Goal: Transaction & Acquisition: Purchase product/service

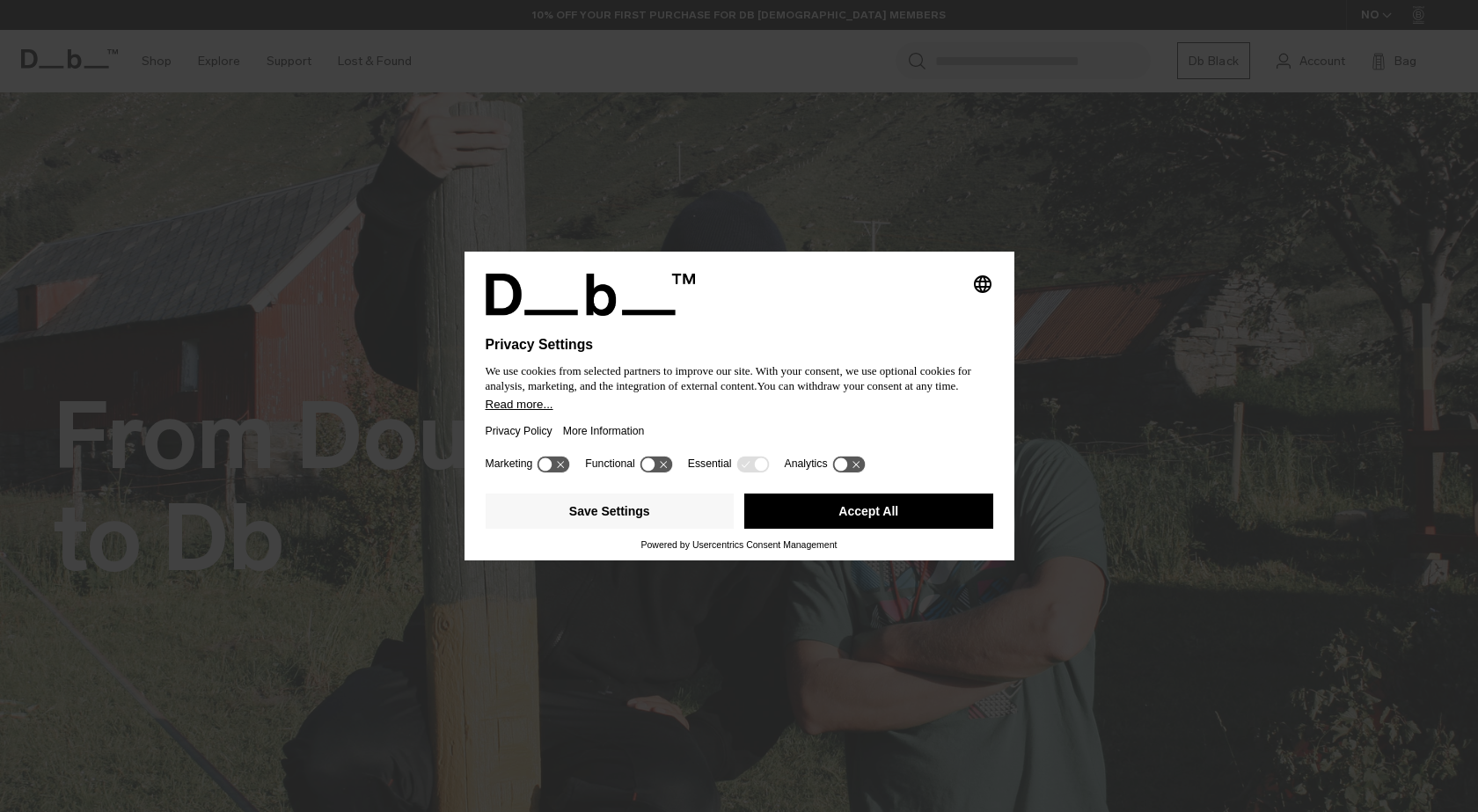
click at [900, 513] on button "Accept All" at bounding box center [869, 511] width 249 height 35
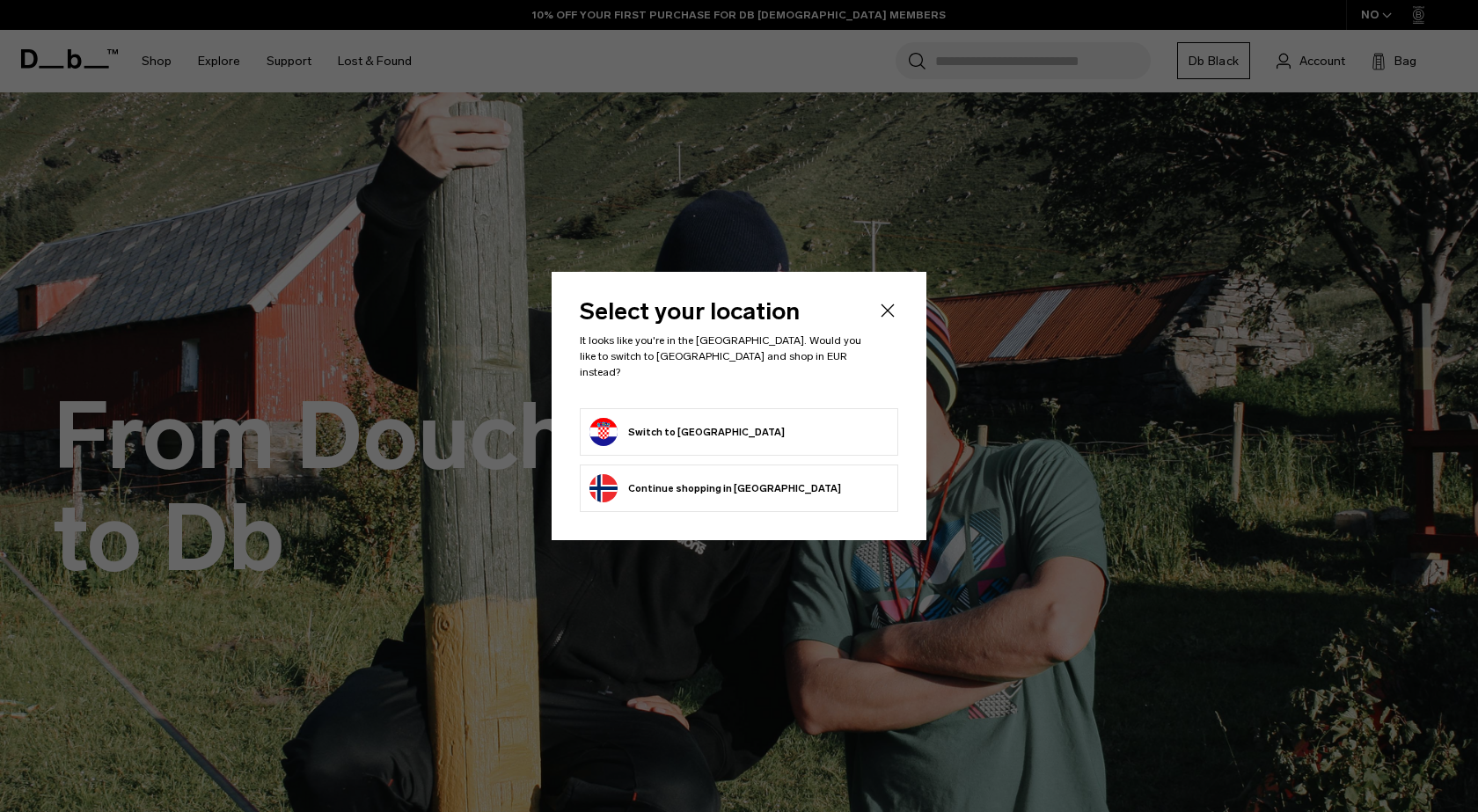
click at [844, 434] on form "Switch to [GEOGRAPHIC_DATA]" at bounding box center [739, 432] width 299 height 28
click at [623, 422] on button "Switch to [GEOGRAPHIC_DATA]" at bounding box center [688, 432] width 196 height 28
click at [887, 312] on icon "Close" at bounding box center [887, 310] width 21 height 21
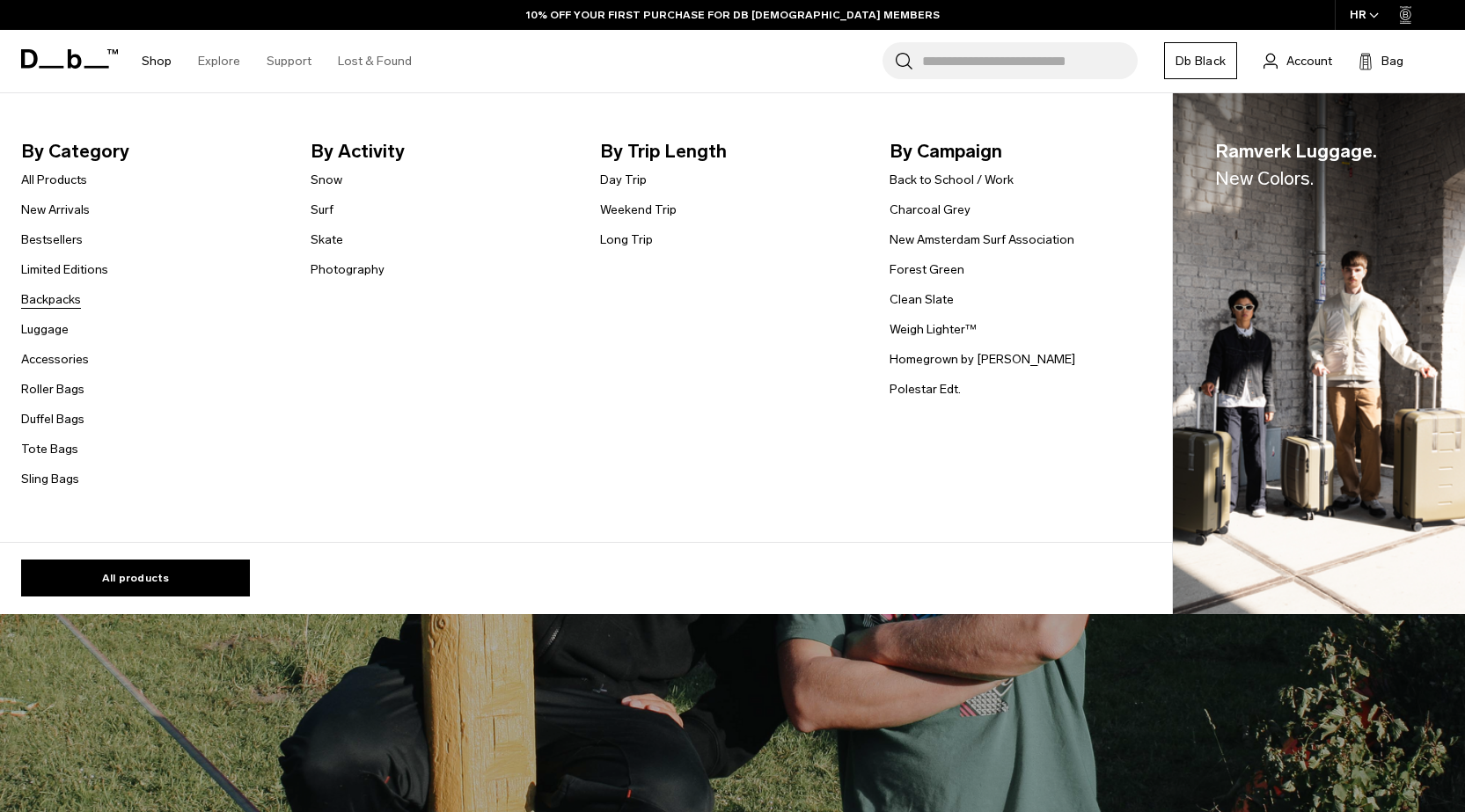
click at [61, 304] on link "Backpacks" at bounding box center [51, 300] width 60 height 18
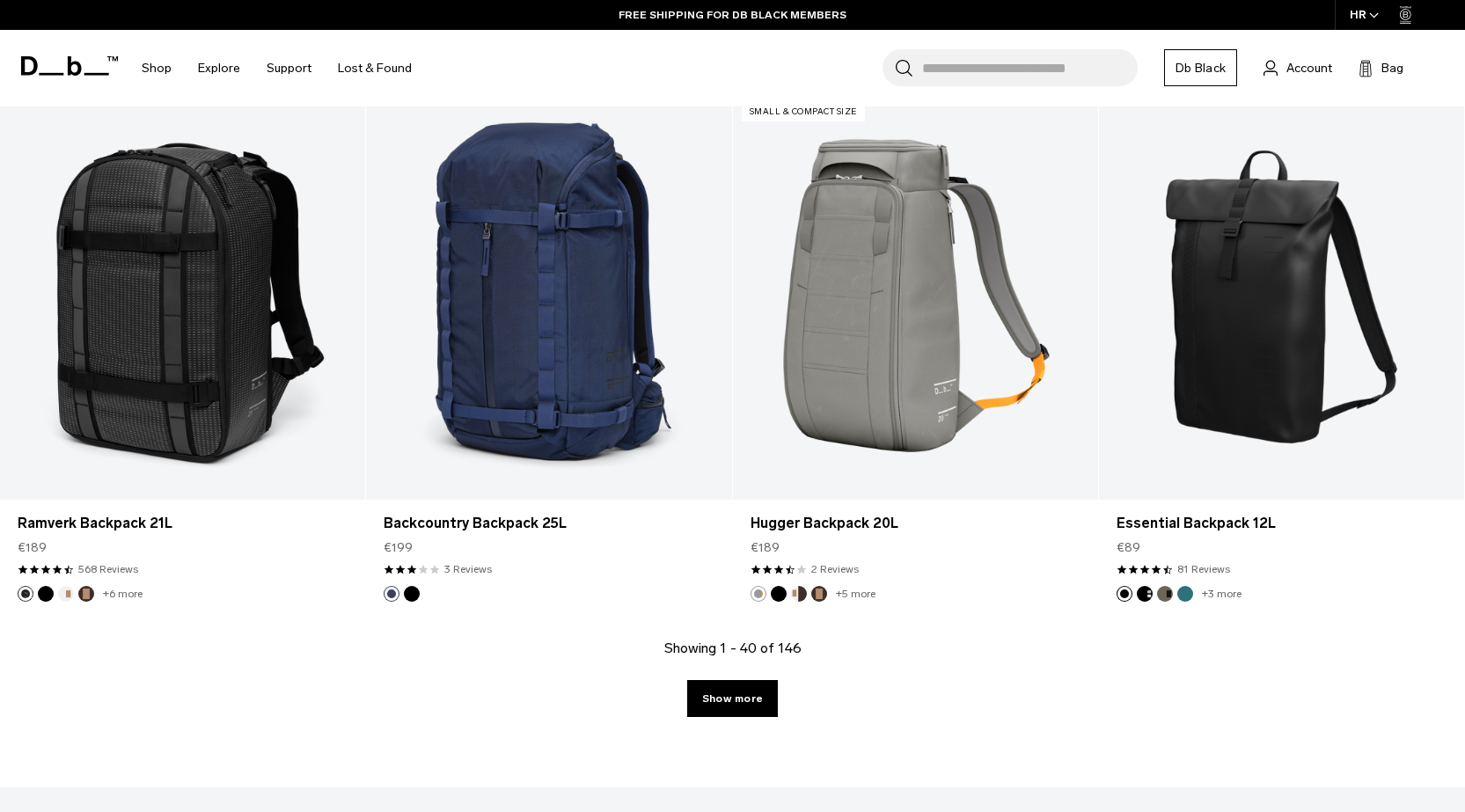
scroll to position [5365, 0]
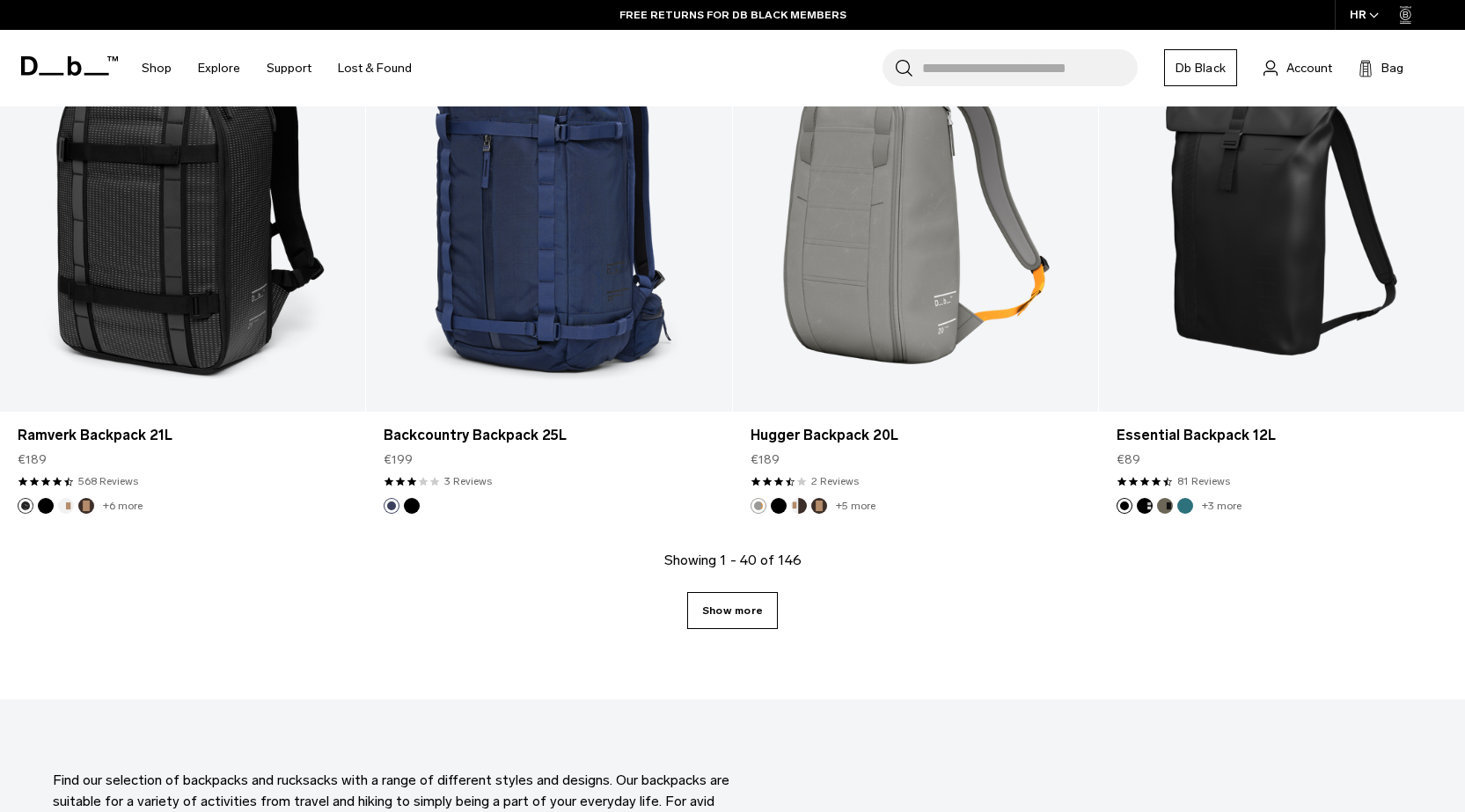
click at [743, 617] on link "Show more" at bounding box center [732, 610] width 90 height 37
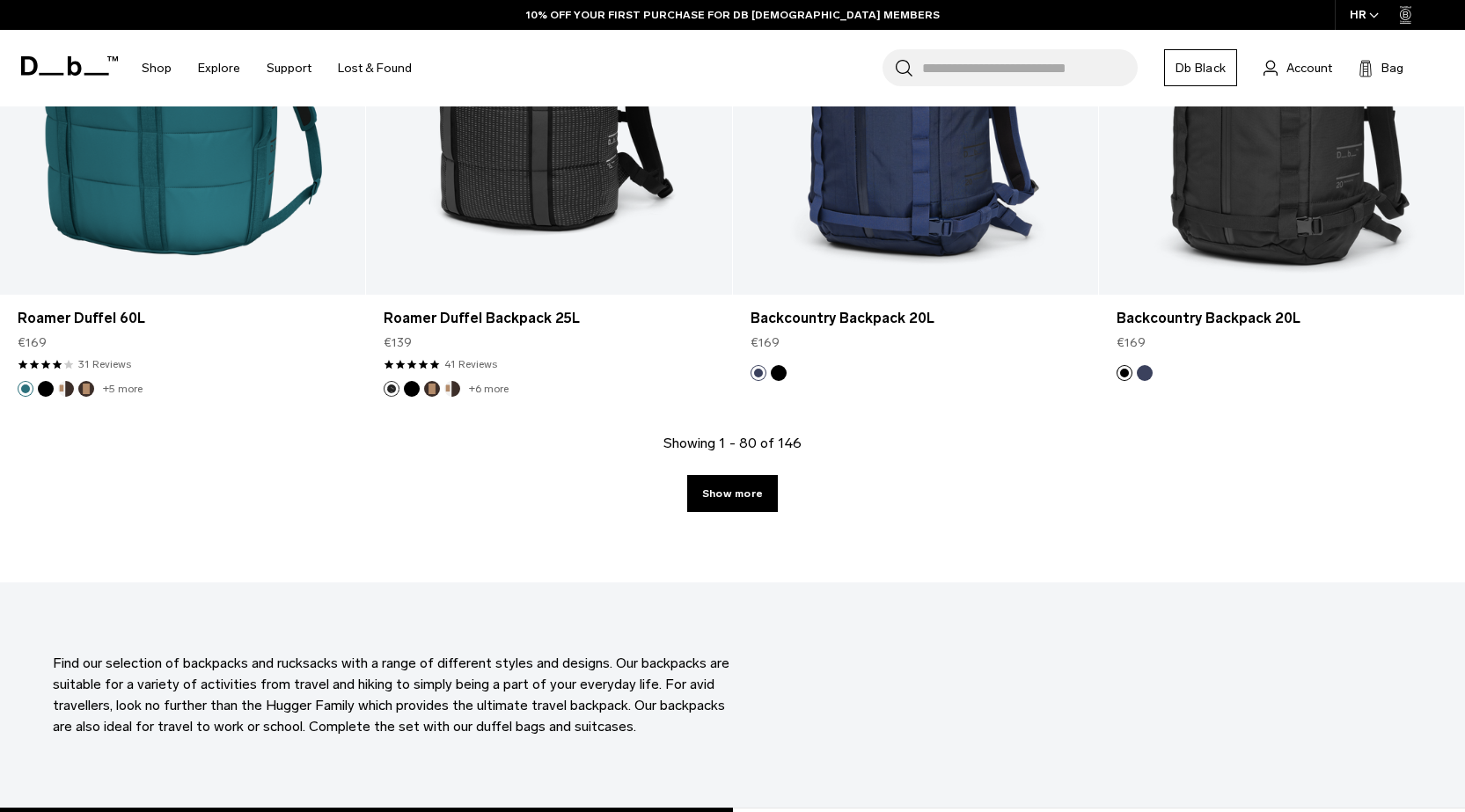
scroll to position [11147, 0]
